Goal: Communication & Community: Answer question/provide support

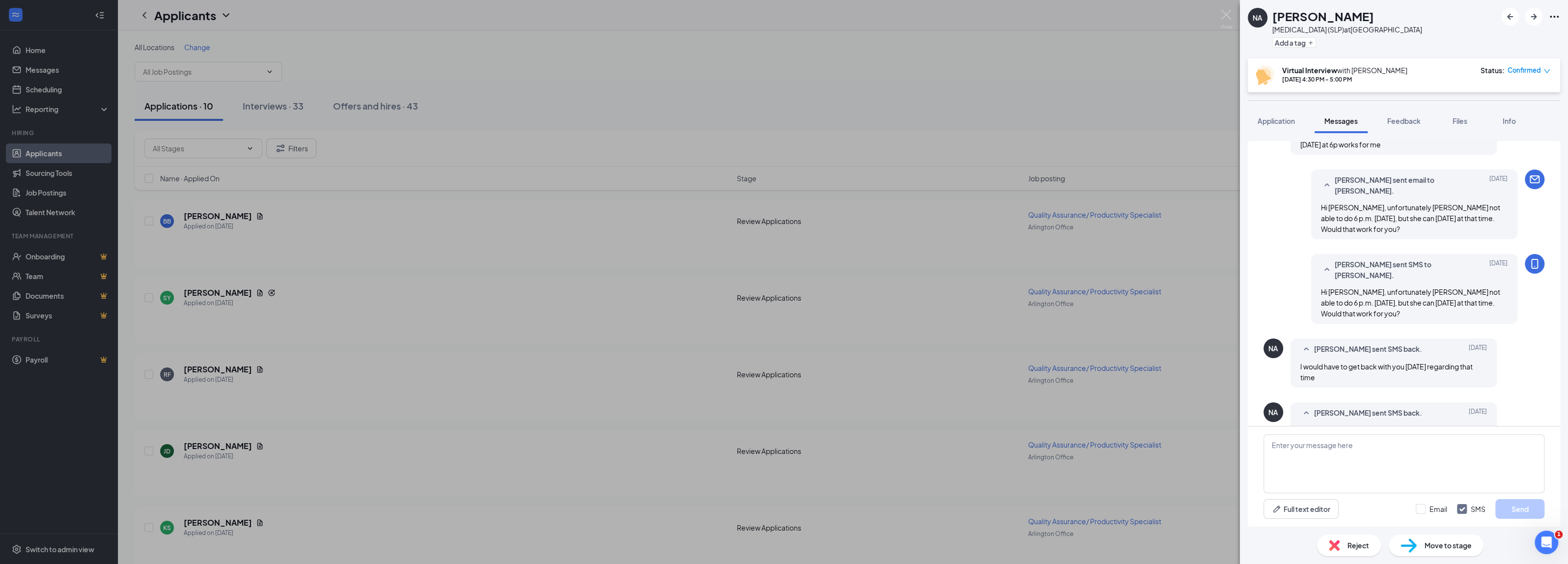
scroll to position [851, 0]
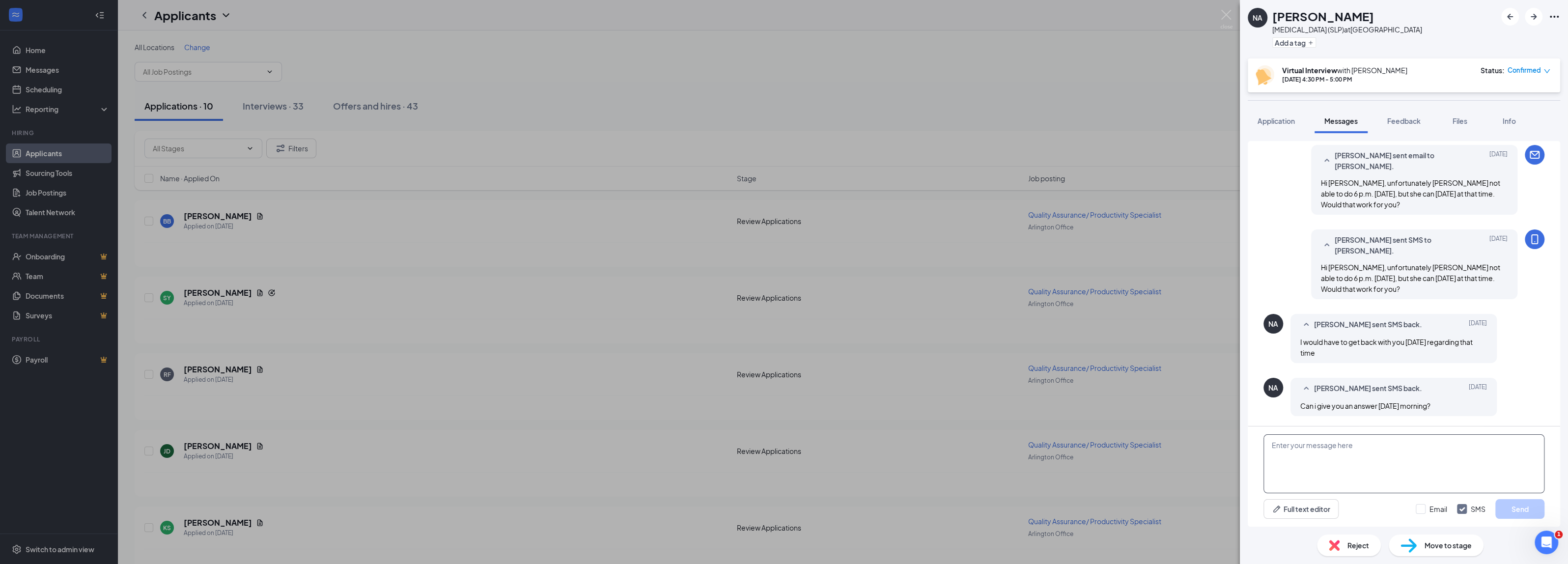
click at [1299, 448] on textarea at bounding box center [1404, 464] width 281 height 59
click at [1279, 467] on textarea "Hi Nneka, Yes that is fine, or anytime this week after 5 pm!" at bounding box center [1404, 464] width 281 height 59
type textarea "Hi Nneka, Yes, that is fine, or anytime this week after 5 pm!"
click at [1458, 510] on input "SMS" at bounding box center [1471, 509] width 29 height 10
click at [1457, 507] on input "SMS" at bounding box center [1471, 509] width 29 height 10
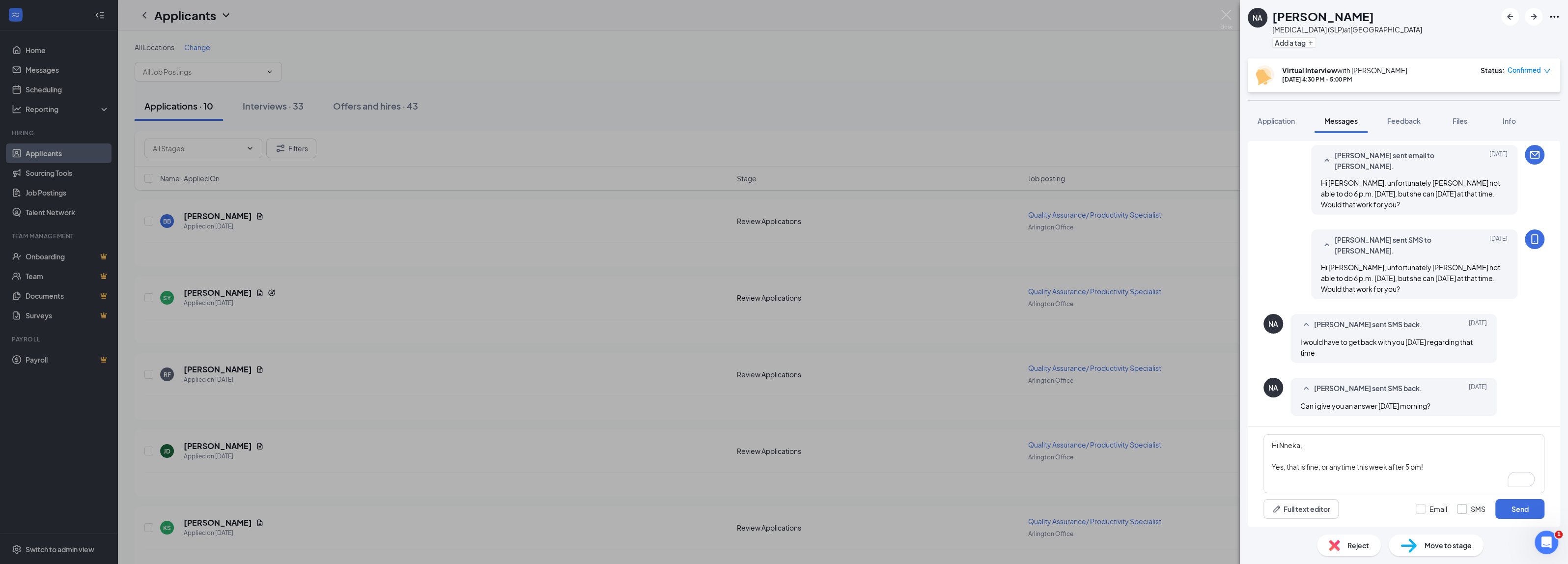
checkbox input "true"
click at [1438, 510] on input "Email" at bounding box center [1431, 509] width 31 height 10
checkbox input "true"
click at [1532, 511] on button "Send" at bounding box center [1519, 509] width 49 height 19
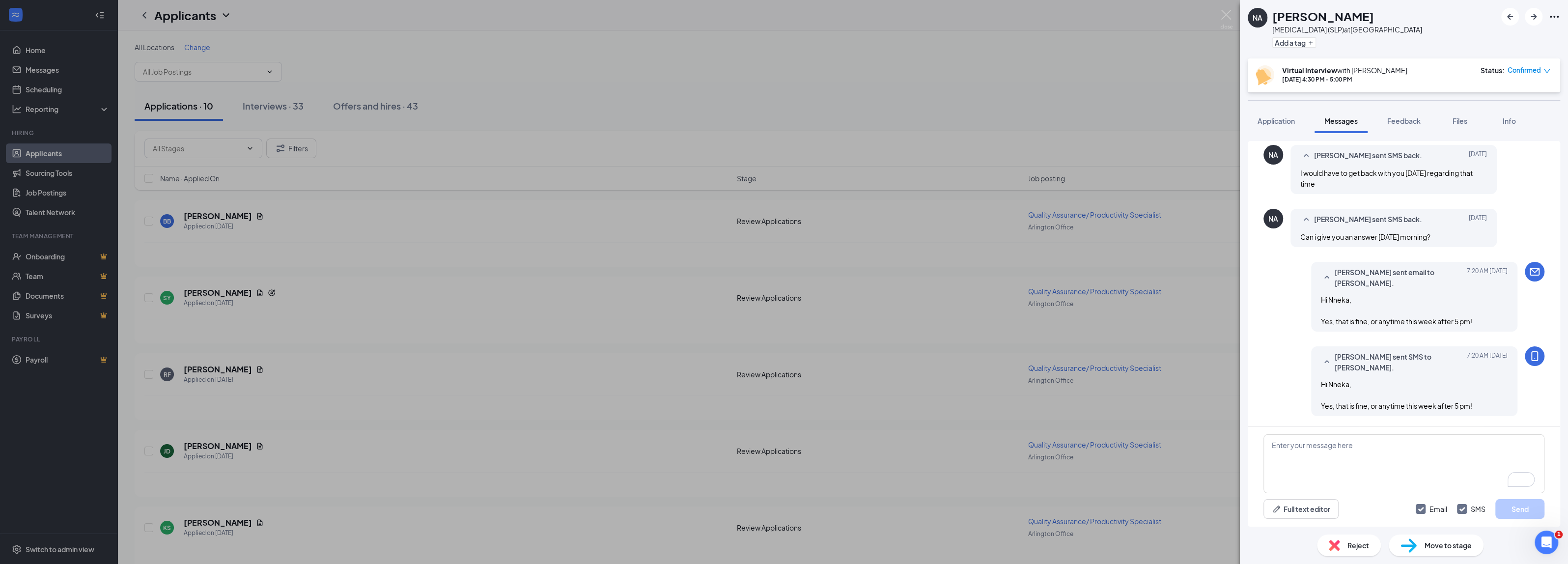
scroll to position [1019, 0]
